Goal: Use online tool/utility: Utilize a website feature to perform a specific function

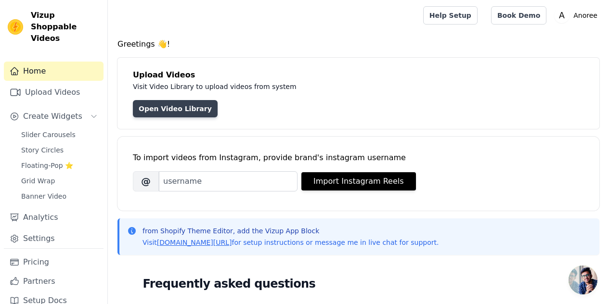
click at [178, 108] on link "Open Video Library" at bounding box center [175, 108] width 85 height 17
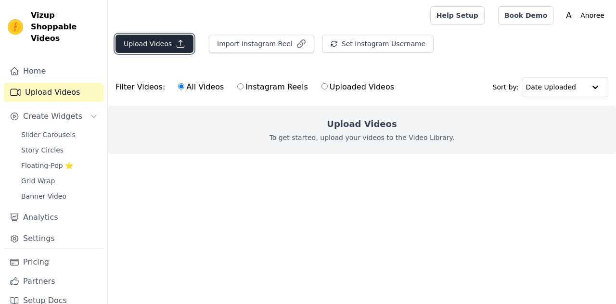
click at [129, 49] on button "Upload Videos" at bounding box center [154, 44] width 78 height 18
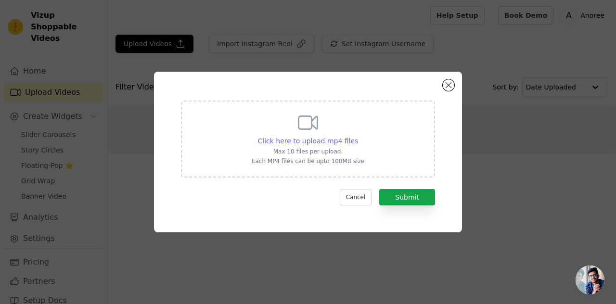
click at [330, 136] on div "Click here to upload mp4 files" at bounding box center [308, 141] width 101 height 10
click at [358, 136] on input "Click here to upload mp4 files Max 10 files per upload. Each MP4 files can be u…" at bounding box center [358, 136] width 0 height 0
type input "C:\fakepath\8.mp4"
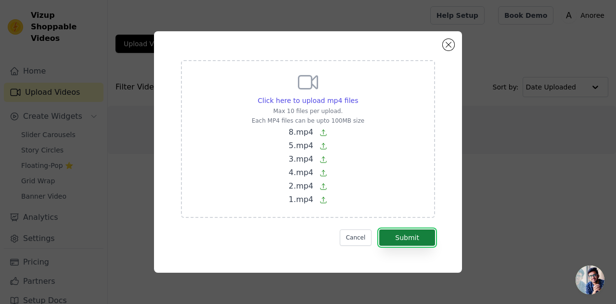
click at [415, 237] on button "Submit" at bounding box center [407, 238] width 56 height 16
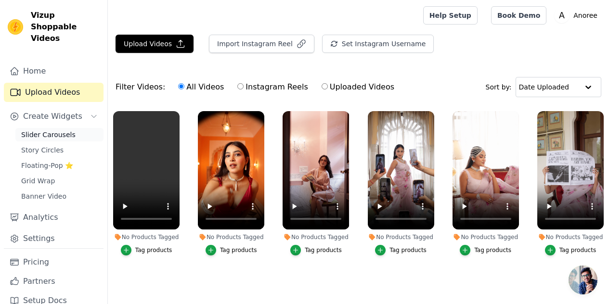
click at [39, 130] on span "Slider Carousels" at bounding box center [48, 135] width 54 height 10
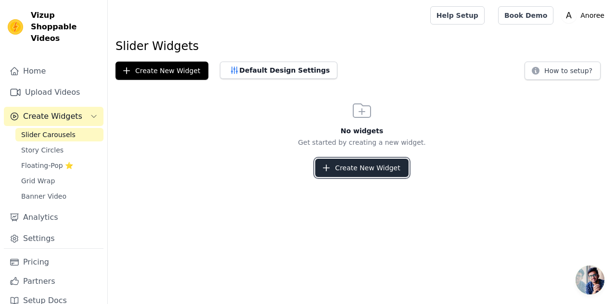
click at [358, 168] on button "Create New Widget" at bounding box center [361, 168] width 93 height 18
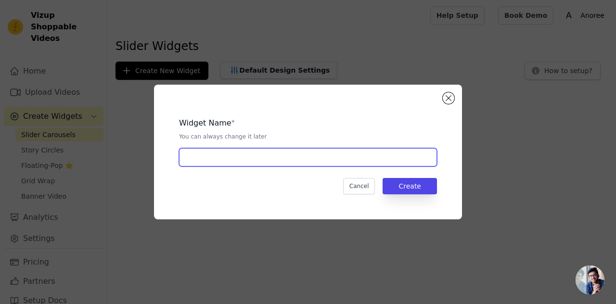
click at [261, 156] on input "text" at bounding box center [308, 157] width 258 height 18
type input "sliderrr"
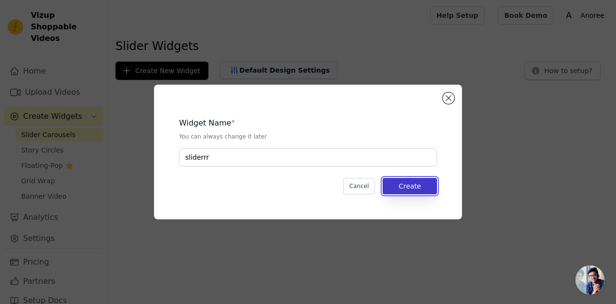
click at [412, 181] on button "Create" at bounding box center [410, 186] width 54 height 16
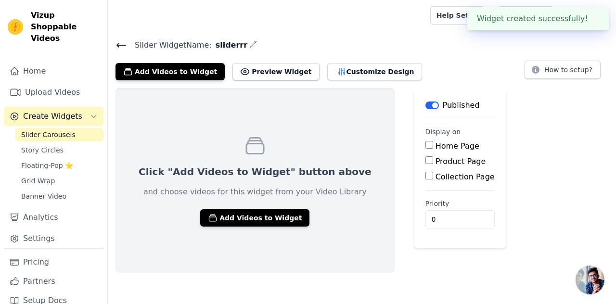
click at [425, 142] on input "Home Page" at bounding box center [429, 145] width 8 height 8
checkbox input "true"
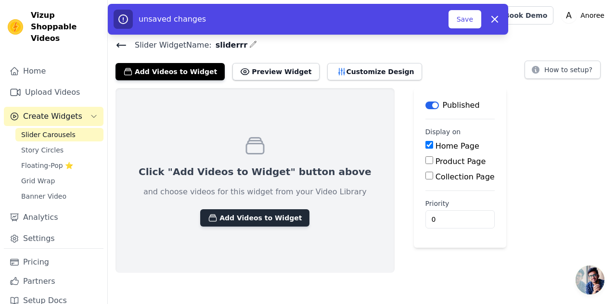
click at [261, 214] on button "Add Videos to Widget" at bounding box center [254, 217] width 109 height 17
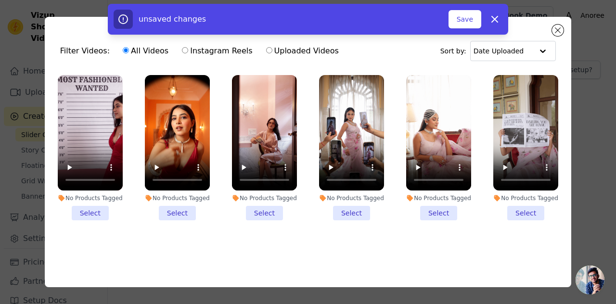
click at [83, 208] on li "No Products Tagged Select" at bounding box center [90, 147] width 65 height 145
click at [0, 0] on input "No Products Tagged Select" at bounding box center [0, 0] width 0 height 0
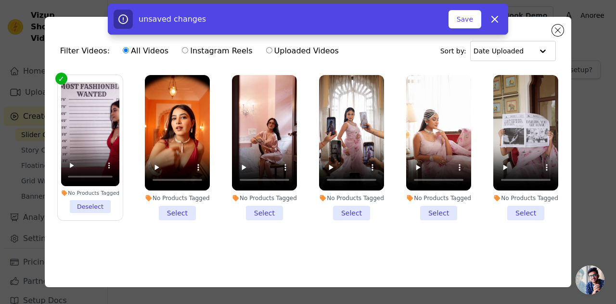
click at [180, 211] on li "No Products Tagged Select" at bounding box center [177, 147] width 65 height 145
click at [0, 0] on input "No Products Tagged Select" at bounding box center [0, 0] width 0 height 0
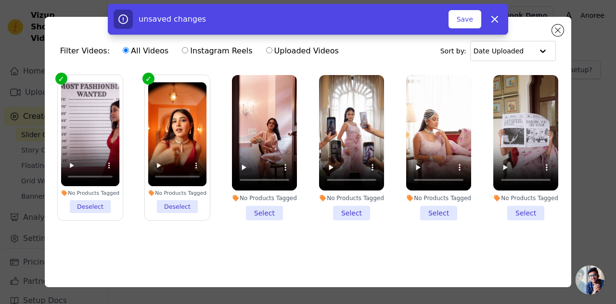
click at [268, 210] on li "No Products Tagged Select" at bounding box center [264, 147] width 65 height 145
click at [0, 0] on input "No Products Tagged Select" at bounding box center [0, 0] width 0 height 0
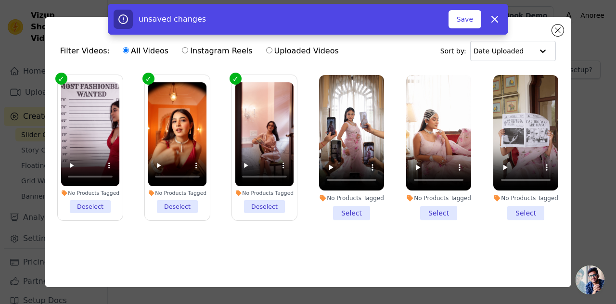
click at [345, 213] on li "No Products Tagged Select" at bounding box center [351, 147] width 65 height 145
click at [0, 0] on input "No Products Tagged Select" at bounding box center [0, 0] width 0 height 0
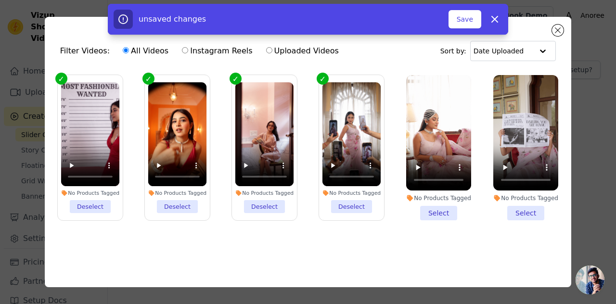
click at [436, 206] on li "No Products Tagged Select" at bounding box center [438, 147] width 65 height 145
click at [0, 0] on input "No Products Tagged Select" at bounding box center [0, 0] width 0 height 0
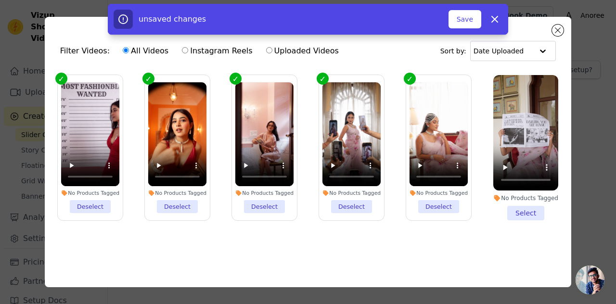
click at [530, 212] on li "No Products Tagged Select" at bounding box center [525, 147] width 65 height 145
click at [0, 0] on input "No Products Tagged Select" at bounding box center [0, 0] width 0 height 0
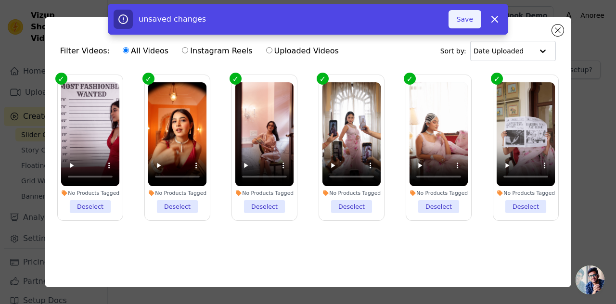
click at [472, 25] on button "Save" at bounding box center [464, 19] width 33 height 18
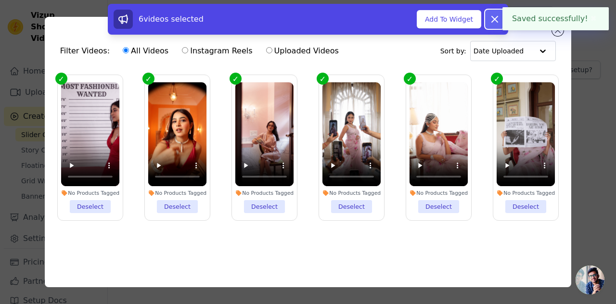
click at [499, 21] on icon at bounding box center [495, 19] width 12 height 12
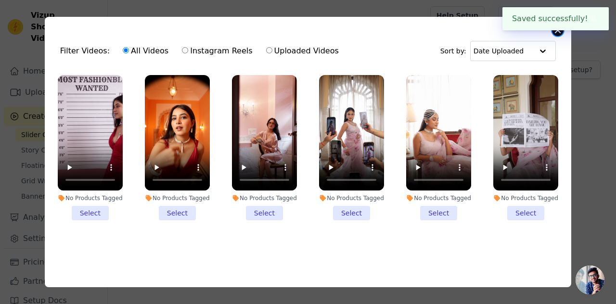
click at [558, 33] on button "Close modal" at bounding box center [558, 31] width 12 height 12
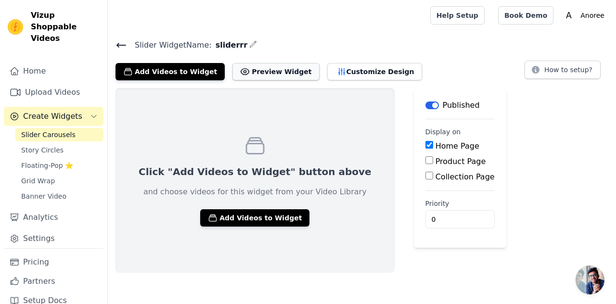
click at [244, 69] on button "Preview Widget" at bounding box center [275, 71] width 87 height 17
click at [259, 223] on button "Add Videos to Widget" at bounding box center [254, 217] width 109 height 17
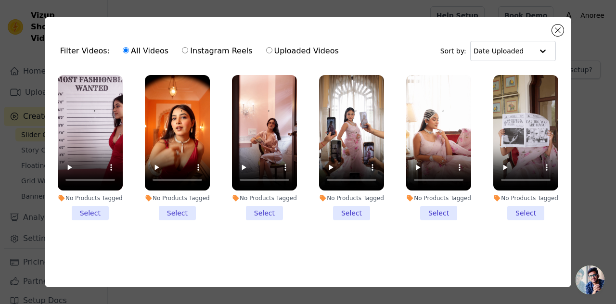
click at [86, 206] on li "No Products Tagged Select" at bounding box center [90, 147] width 65 height 145
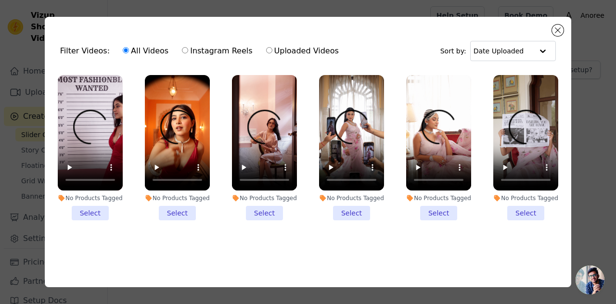
click at [0, 0] on input "No Products Tagged Select" at bounding box center [0, 0] width 0 height 0
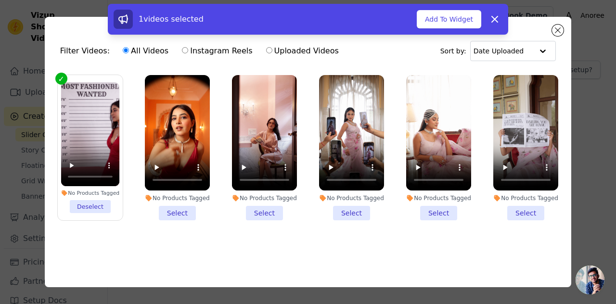
click at [175, 202] on li "No Products Tagged Select" at bounding box center [177, 147] width 65 height 145
click at [0, 0] on input "No Products Tagged Select" at bounding box center [0, 0] width 0 height 0
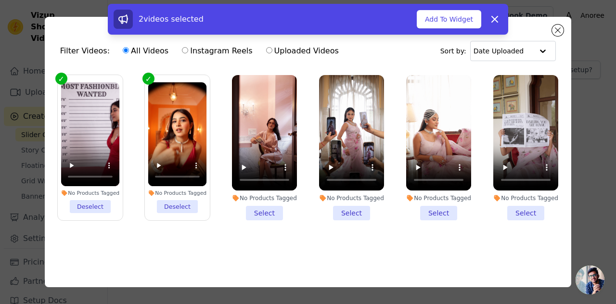
click at [256, 206] on li "No Products Tagged Select" at bounding box center [264, 147] width 65 height 145
click at [0, 0] on input "No Products Tagged Select" at bounding box center [0, 0] width 0 height 0
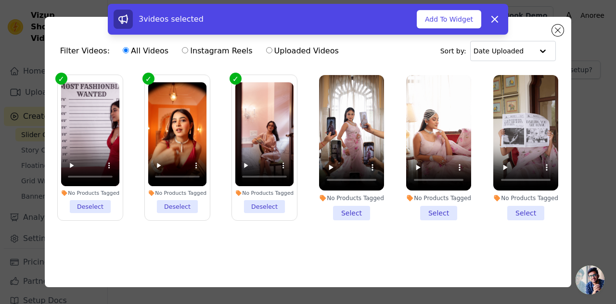
click at [350, 206] on li "No Products Tagged Select" at bounding box center [351, 147] width 65 height 145
click at [0, 0] on input "No Products Tagged Select" at bounding box center [0, 0] width 0 height 0
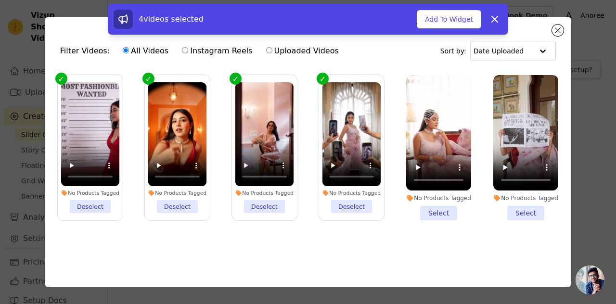
click at [430, 206] on li "No Products Tagged Select" at bounding box center [438, 147] width 65 height 145
click at [0, 0] on input "No Products Tagged Select" at bounding box center [0, 0] width 0 height 0
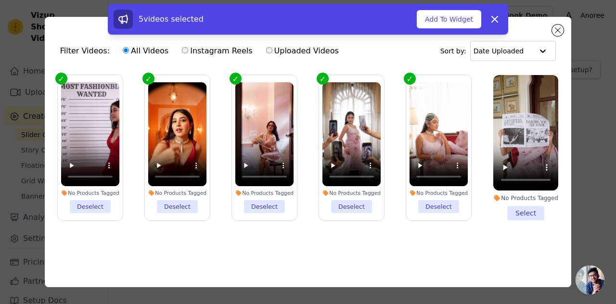
click at [509, 208] on li "No Products Tagged Select" at bounding box center [525, 147] width 65 height 145
click at [0, 0] on input "No Products Tagged Select" at bounding box center [0, 0] width 0 height 0
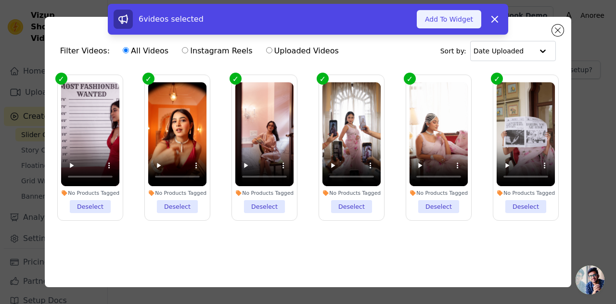
click at [447, 16] on button "Add To Widget" at bounding box center [449, 19] width 64 height 18
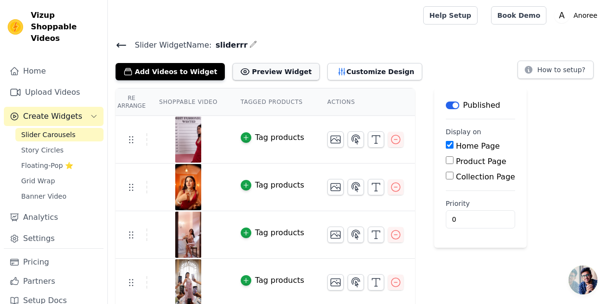
click at [273, 76] on button "Preview Widget" at bounding box center [275, 71] width 87 height 17
click at [345, 68] on button "Customize Design" at bounding box center [374, 71] width 95 height 17
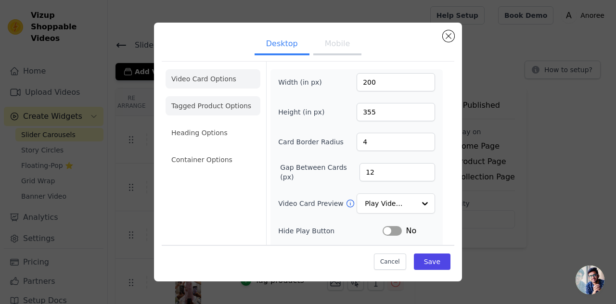
click at [204, 115] on li "Tagged Product Options" at bounding box center [213, 105] width 95 height 19
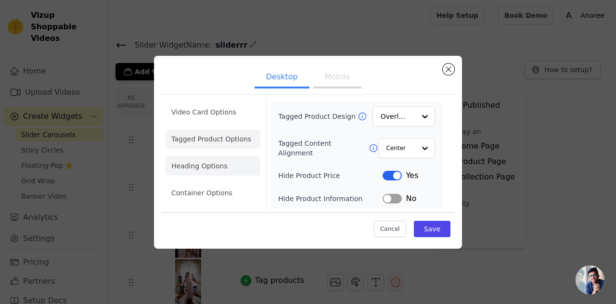
click at [211, 166] on li "Heading Options" at bounding box center [213, 165] width 95 height 19
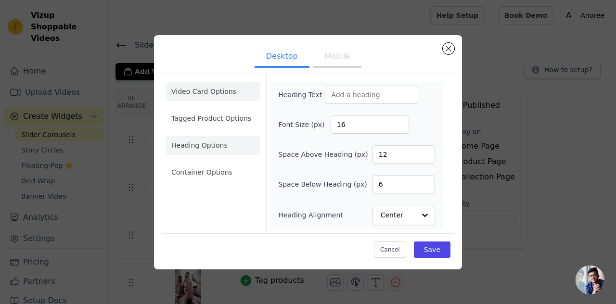
click at [210, 93] on li "Video Card Options" at bounding box center [213, 91] width 95 height 19
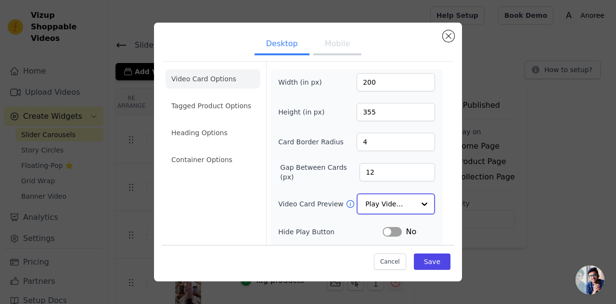
click at [382, 198] on input "Video Card Preview" at bounding box center [390, 203] width 50 height 19
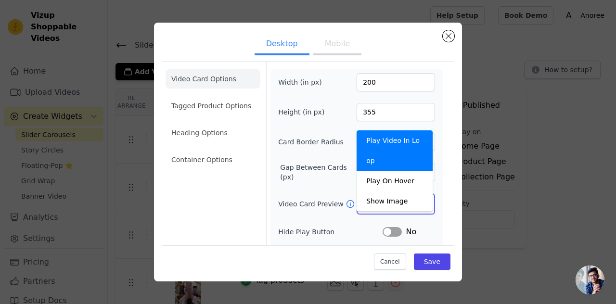
click at [382, 198] on input "Video Card Preview" at bounding box center [390, 203] width 50 height 19
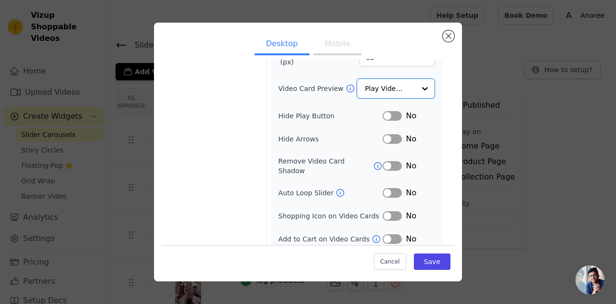
scroll to position [114, 0]
click at [383, 113] on button "Label" at bounding box center [392, 117] width 19 height 10
click at [387, 141] on button "Label" at bounding box center [392, 140] width 19 height 10
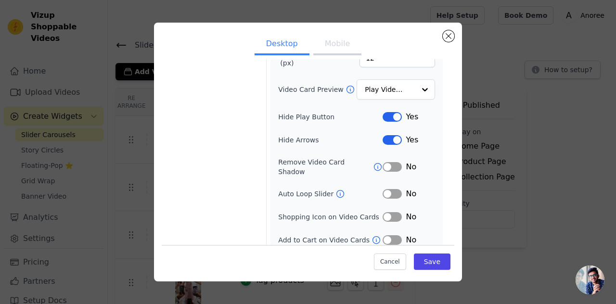
click at [387, 141] on button "Label" at bounding box center [392, 140] width 19 height 10
click at [388, 189] on button "Label" at bounding box center [392, 194] width 19 height 10
click at [385, 212] on button "Label" at bounding box center [392, 217] width 19 height 10
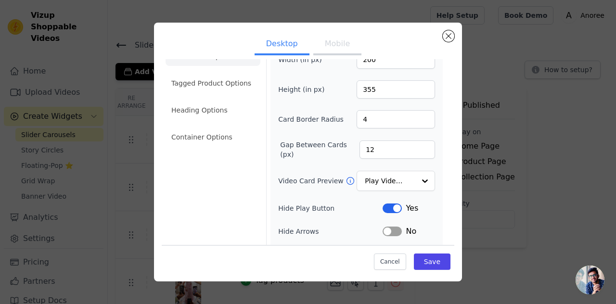
scroll to position [0, 0]
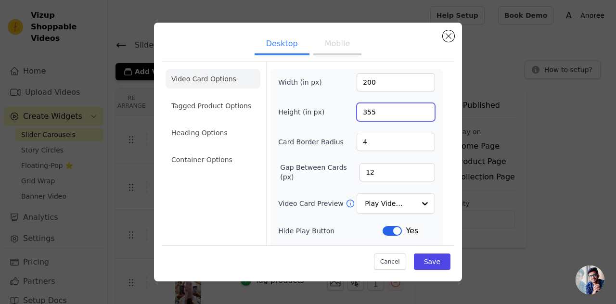
click at [367, 114] on input "355" at bounding box center [396, 112] width 78 height 18
type input "300"
click at [336, 49] on button "Mobile" at bounding box center [337, 44] width 48 height 21
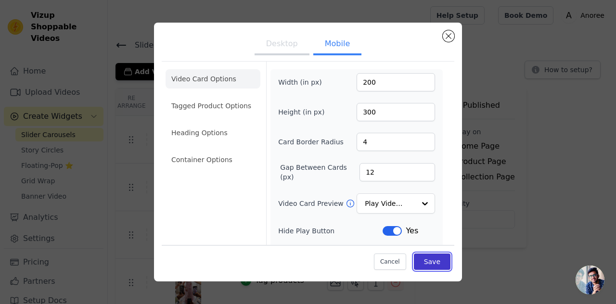
click at [426, 257] on button "Save" at bounding box center [432, 262] width 37 height 16
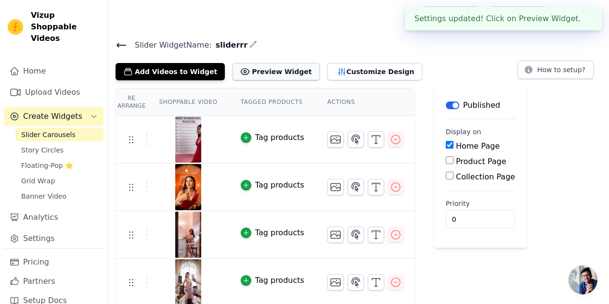
click at [263, 72] on button "Preview Widget" at bounding box center [275, 71] width 87 height 17
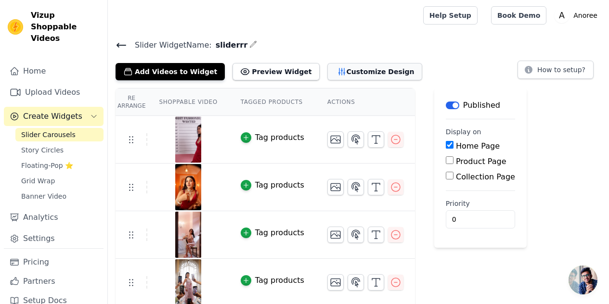
click at [344, 74] on button "Customize Design" at bounding box center [374, 71] width 95 height 17
